Goal: Task Accomplishment & Management: Use online tool/utility

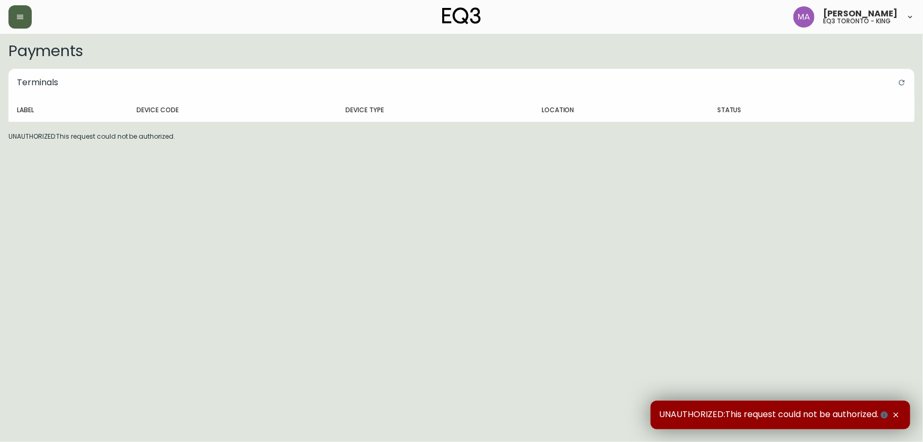
click at [25, 19] on button "button" at bounding box center [19, 16] width 23 height 23
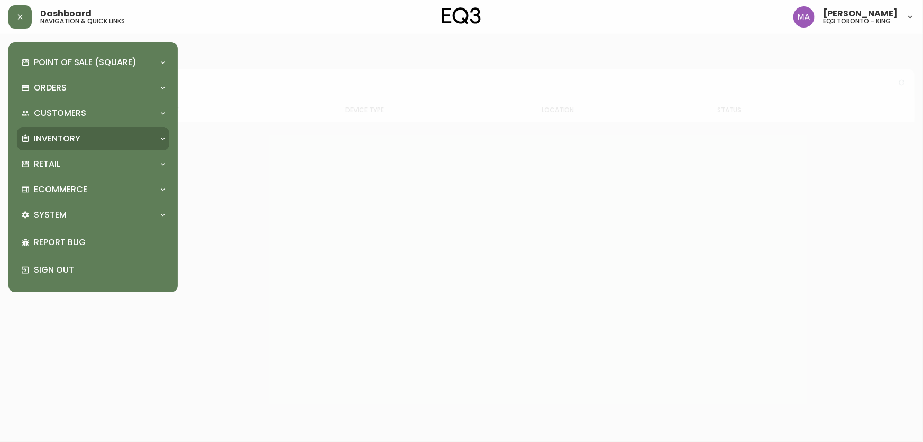
click at [70, 142] on p "Inventory" at bounding box center [57, 139] width 47 height 12
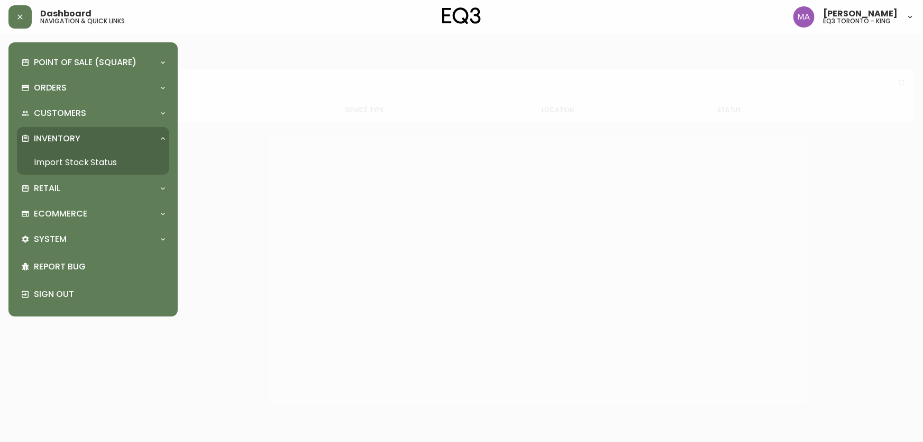
click at [74, 159] on link "Import Stock Status" at bounding box center [93, 162] width 152 height 24
